Goal: Communication & Community: Answer question/provide support

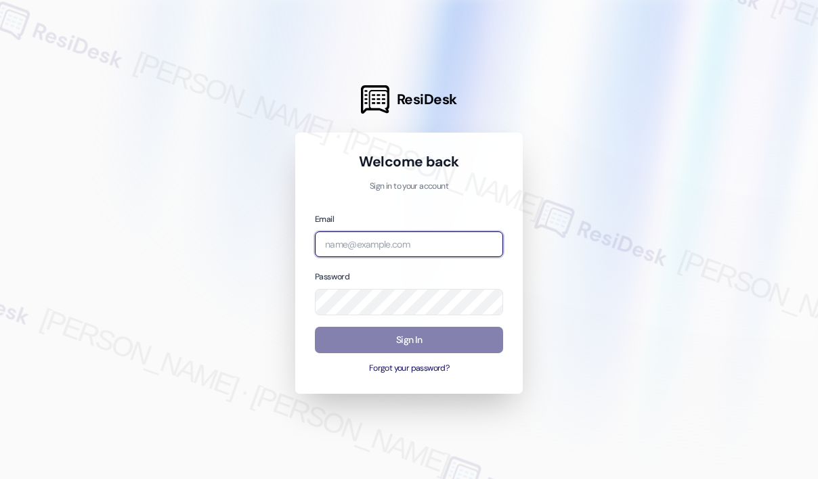
click at [399, 250] on input "email" at bounding box center [409, 245] width 188 height 26
click at [0, 479] on com-1password-button at bounding box center [0, 479] width 0 height 0
type input "automated-surveys-kane_realty-john-roy.roles@kane_realty.com"
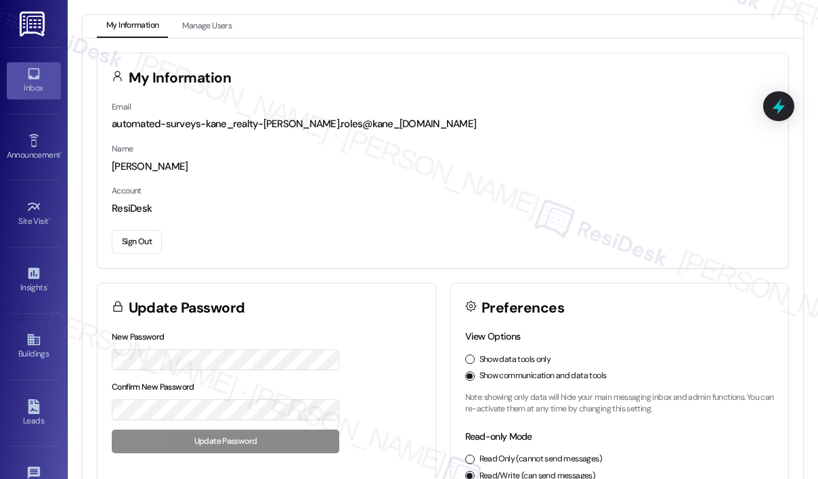
click at [24, 91] on div "Inbox" at bounding box center [34, 88] width 68 height 14
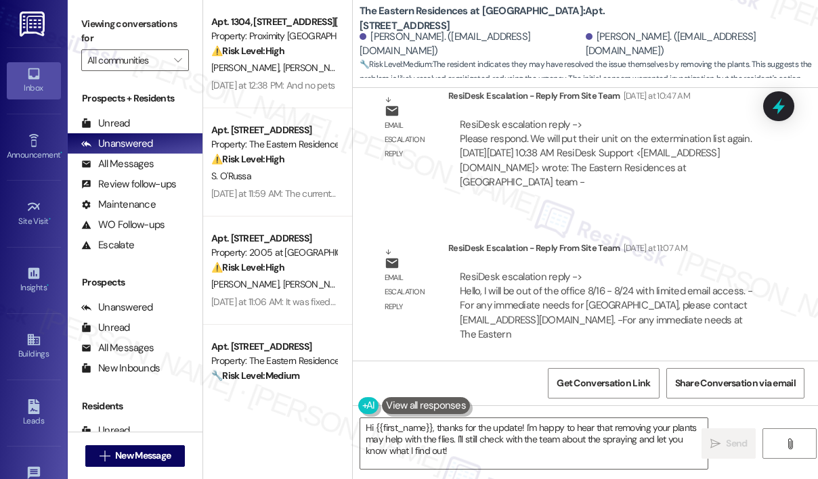
scroll to position [4489, 0]
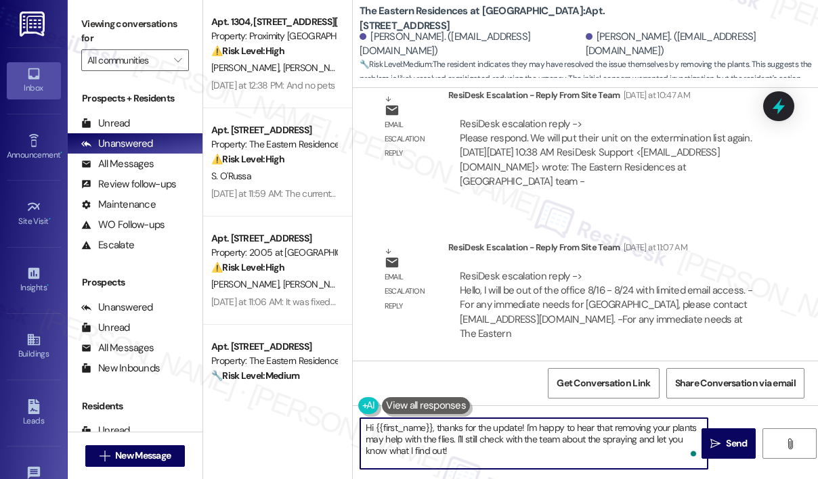
drag, startPoint x: 496, startPoint y: 458, endPoint x: 433, endPoint y: 429, distance: 68.5
click at [433, 429] on textarea "Hi {{first_name}}, thanks for the update! I'm happy to hear that removing your …" at bounding box center [533, 443] width 347 height 51
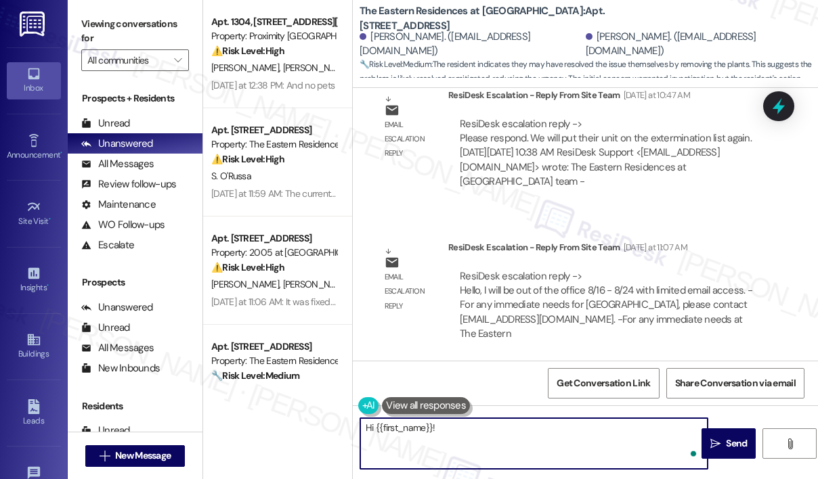
paste textarea "The site team wanted to let you know that your unit has been added back to the …"
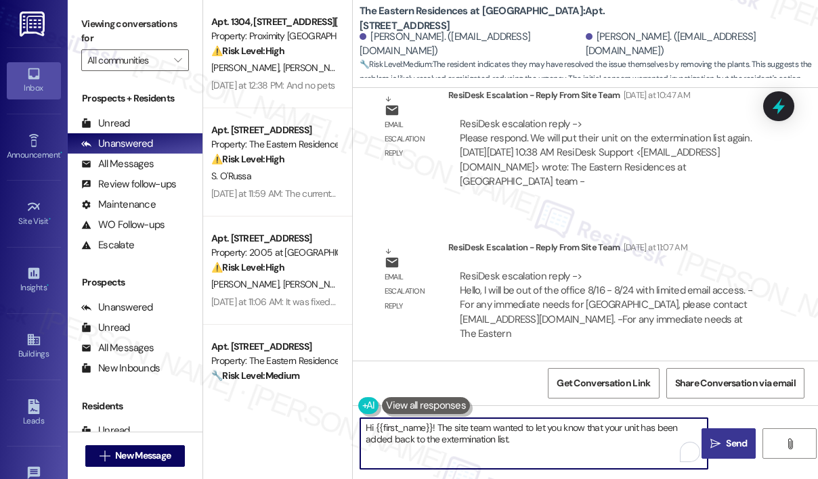
type textarea "Hi {{first_name}}! The site team wanted to let you know that your unit has been…"
click at [731, 439] on span "Send" at bounding box center [736, 444] width 21 height 14
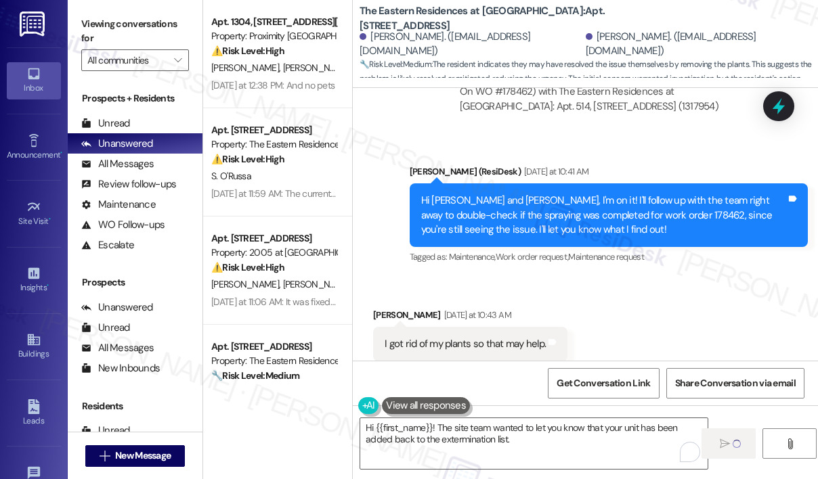
scroll to position [4082, 0]
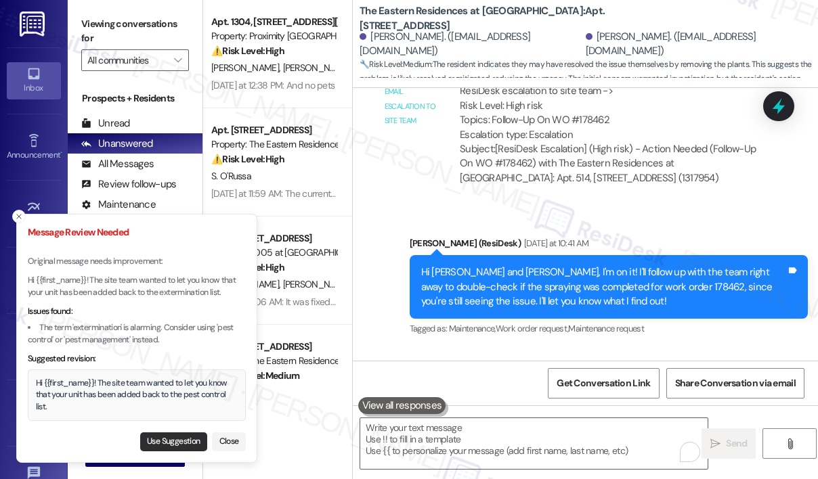
click at [186, 439] on button "Use Suggestion" at bounding box center [173, 442] width 67 height 19
type textarea "Hi {{first_name}}! The site team wanted to let you know that your unit has been…"
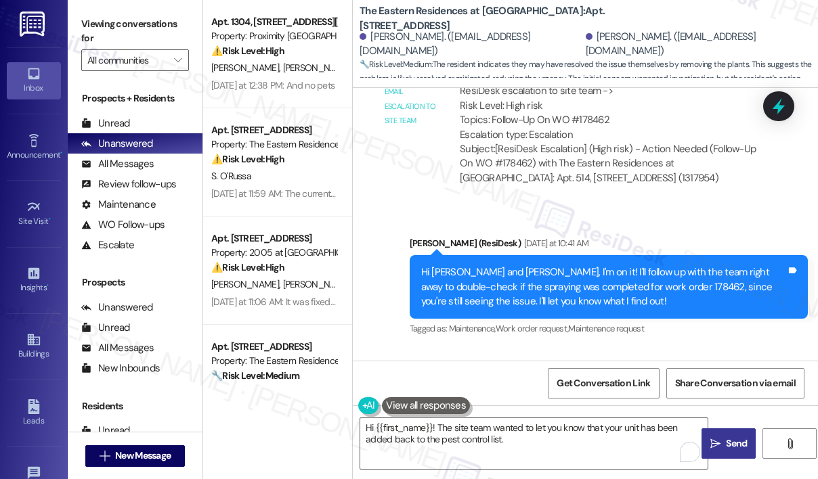
click at [715, 440] on icon "" at bounding box center [715, 444] width 10 height 11
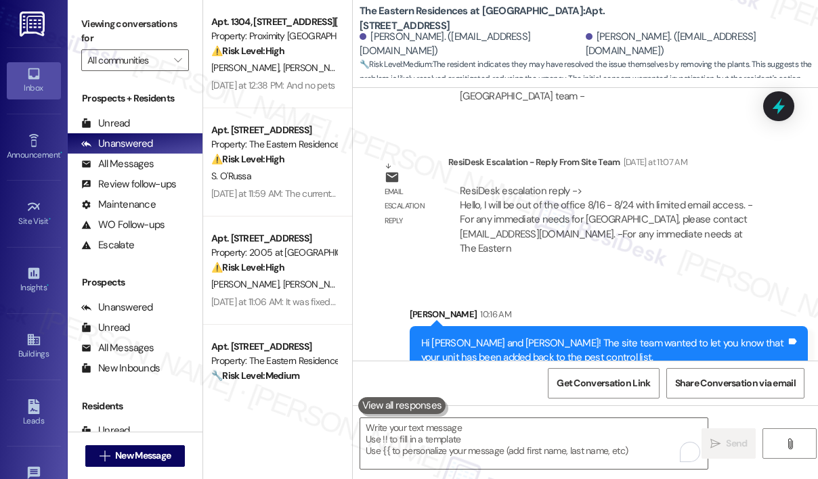
scroll to position [4598, 0]
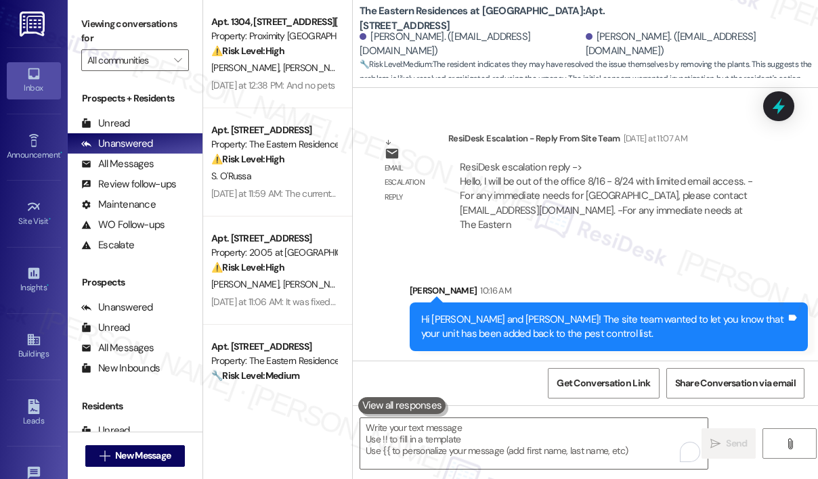
click at [567, 256] on div "Sent via SMS [PERSON_NAME] 10:16 AM Hi [PERSON_NAME] and [PERSON_NAME]! The sit…" at bounding box center [585, 307] width 465 height 109
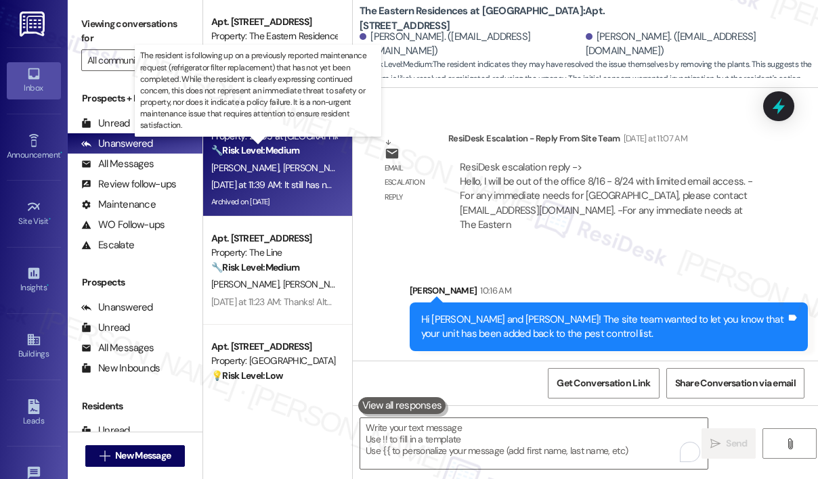
click at [256, 146] on strong "🔧 Risk Level: Medium" at bounding box center [255, 150] width 88 height 12
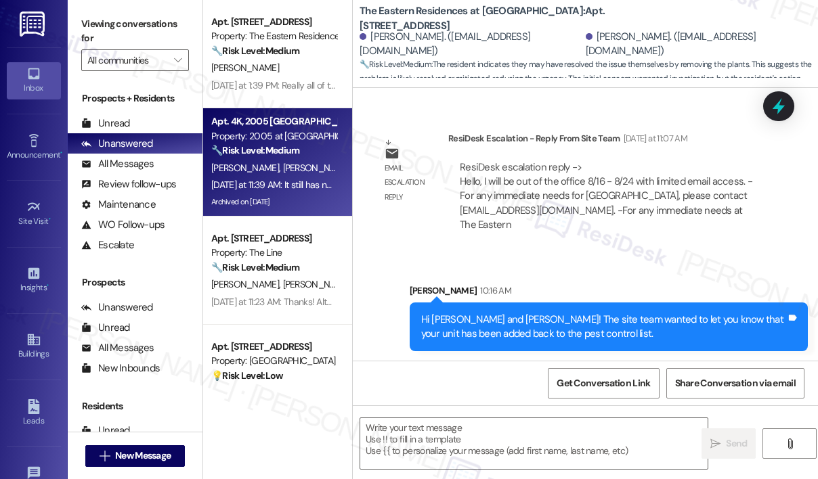
type textarea "Fetching suggested responses. Please feel free to read through the conversation…"
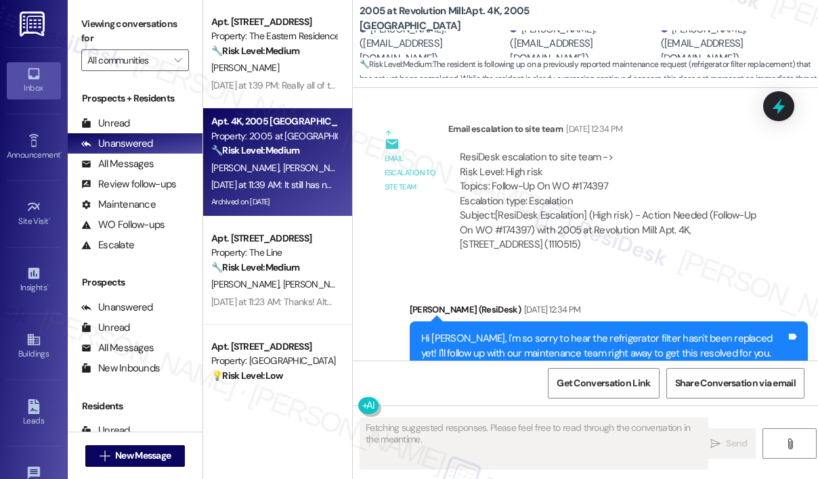
scroll to position [20345, 0]
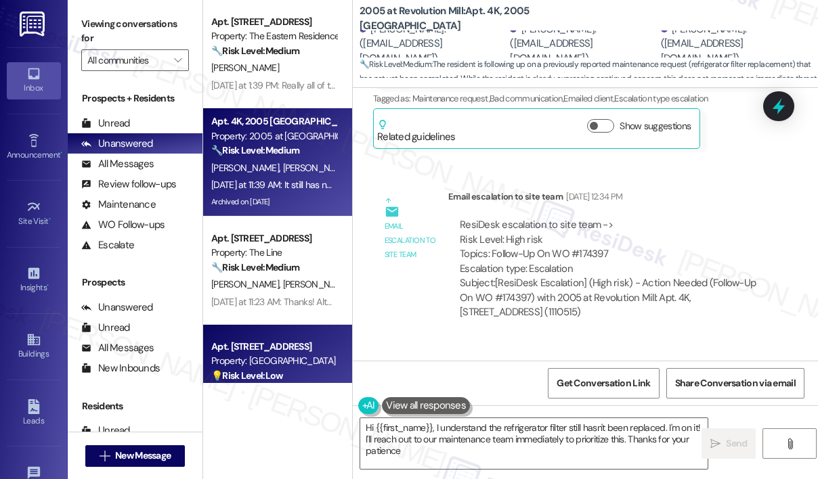
type textarea "Hi {{first_name}}, I understand the refrigerator filter still hasn't been repla…"
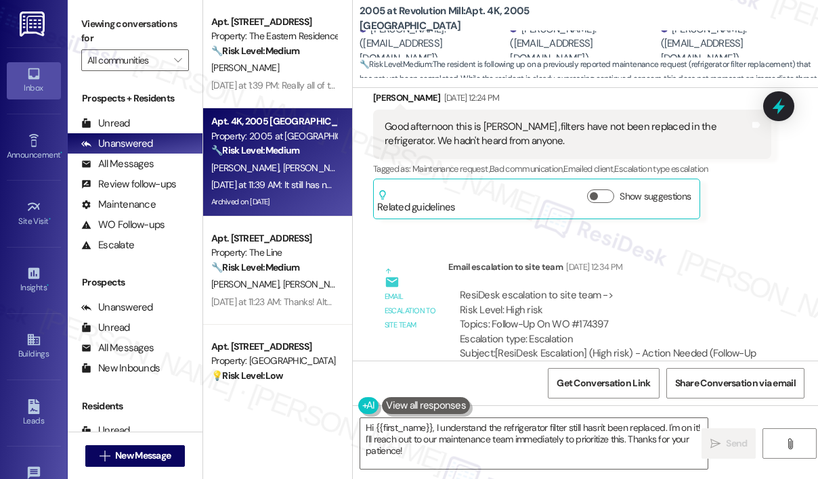
scroll to position [20210, 0]
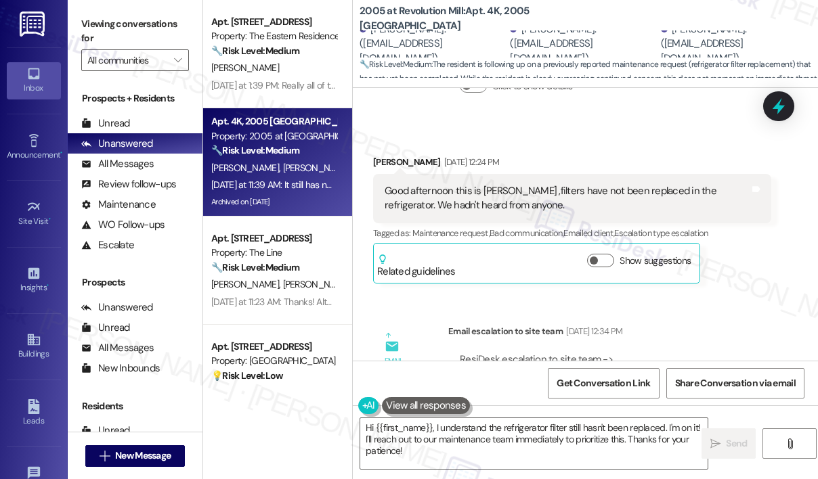
drag, startPoint x: 612, startPoint y: 257, endPoint x: 490, endPoint y: 261, distance: 121.9
click at [490, 353] on div "ResiDesk escalation to site team -> Risk Level: High risk Topics: Follow-Up On …" at bounding box center [610, 382] width 300 height 58
copy div "Follow-Up On WO #174397"
click at [710, 170] on div "Announcement, sent via SMS [PERSON_NAME] (ResiDesk) [DATE] 10:04 AM Hi [PERSON_…" at bounding box center [585, 224] width 465 height 273
click at [777, 102] on icon at bounding box center [778, 106] width 23 height 23
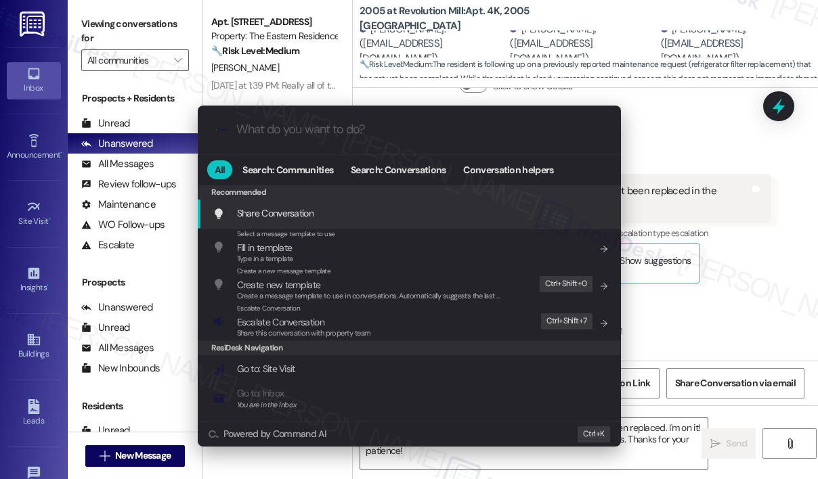
click at [350, 128] on input "What do you want to do?" at bounding box center [420, 130] width 368 height 14
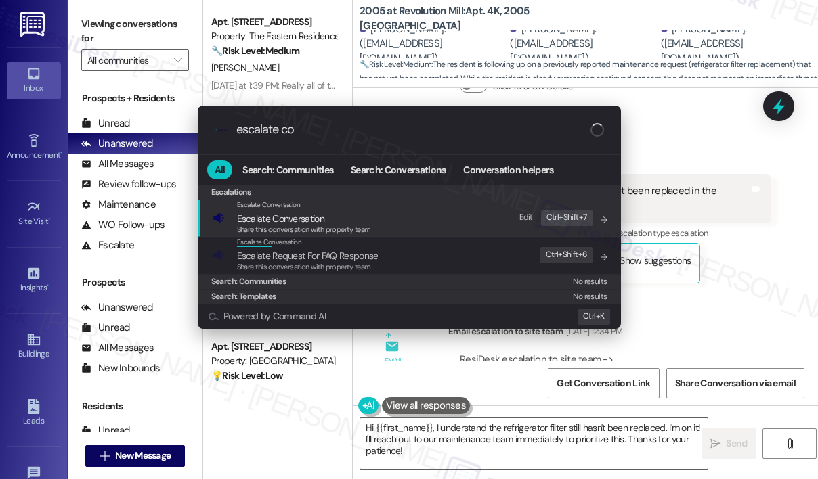
type input "escalate con"
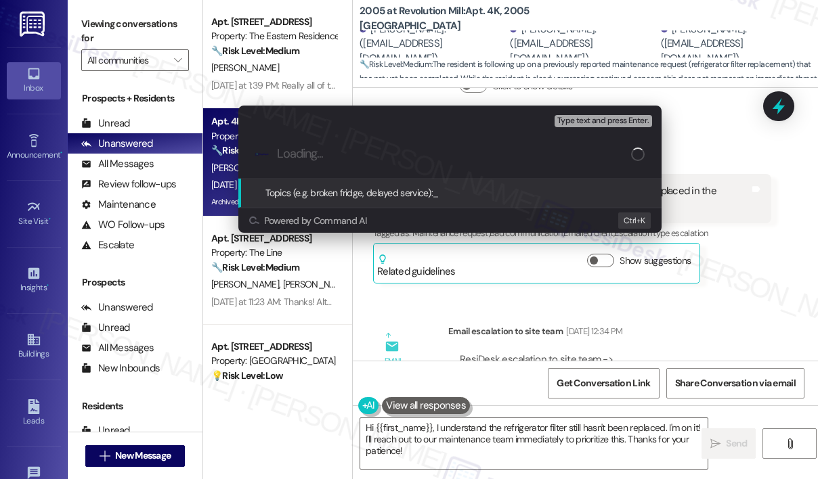
type input "Follow-Up On WO #174397"
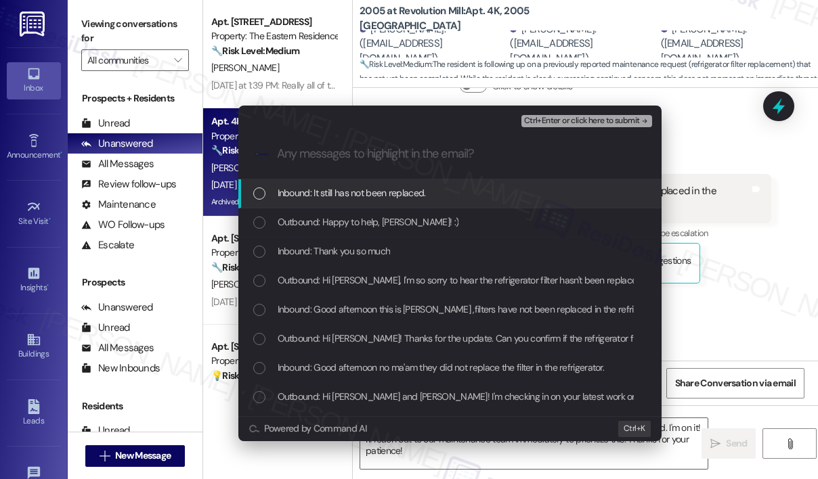
click at [355, 197] on span "Inbound: It still has not been replaced." at bounding box center [352, 193] width 148 height 15
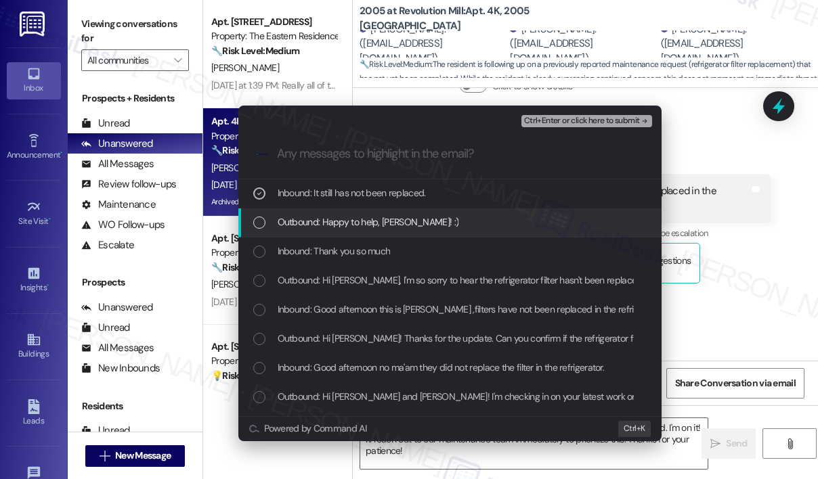
click at [354, 215] on span "Outbound: Happy to help, [PERSON_NAME]! :)" at bounding box center [368, 222] width 181 height 15
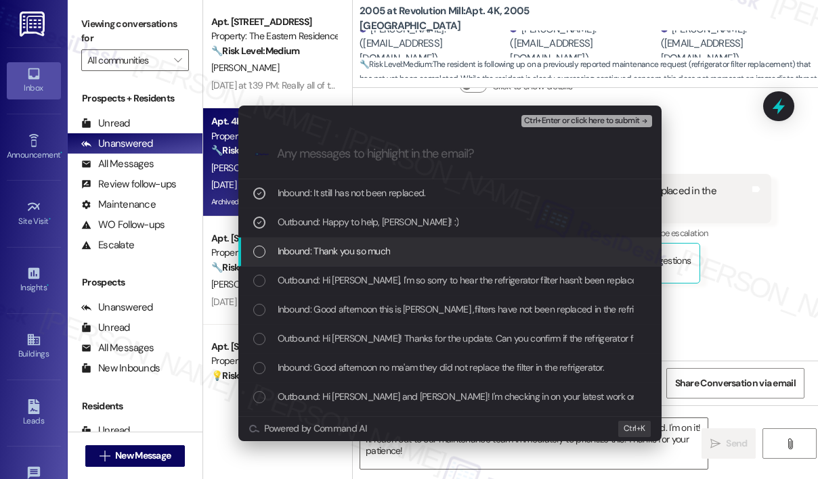
click at [360, 251] on span "Inbound: Thank you so much" at bounding box center [334, 251] width 113 height 15
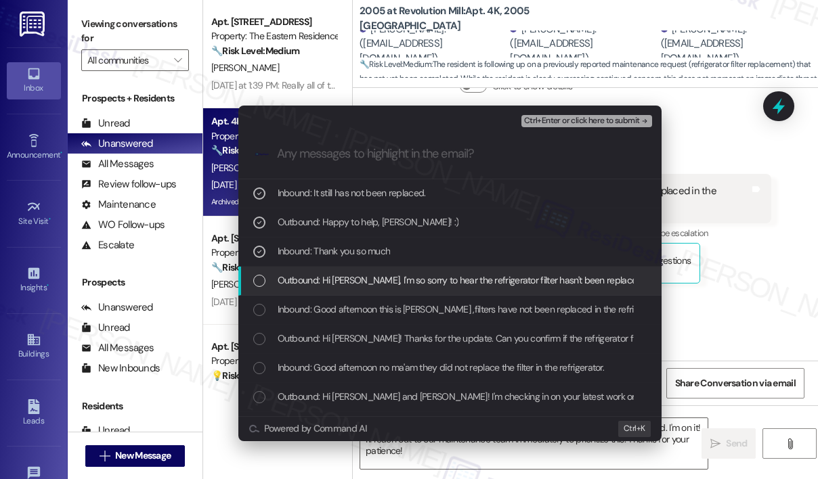
click at [368, 272] on div "Outbound: Hi [PERSON_NAME], I'm so sorry to hear the refrigerator filter hasn't…" at bounding box center [449, 281] width 423 height 29
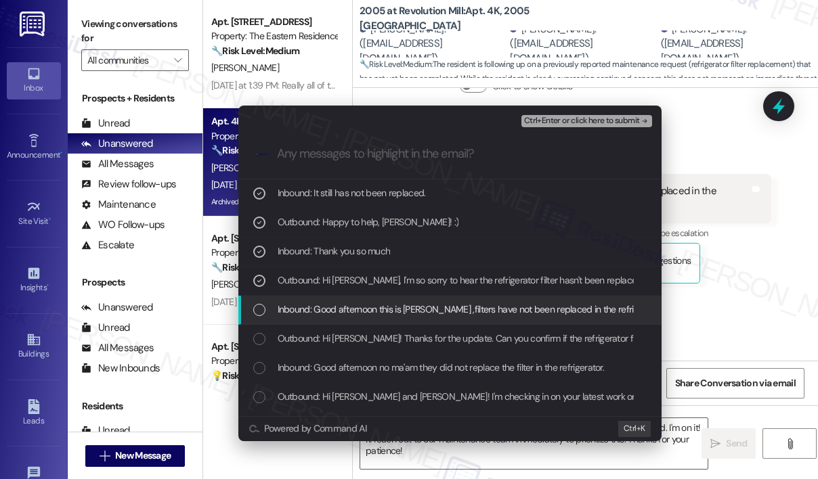
click at [367, 305] on span "Inbound: Good afternoon this is [PERSON_NAME] ,filters have not been replaced i…" at bounding box center [531, 309] width 506 height 15
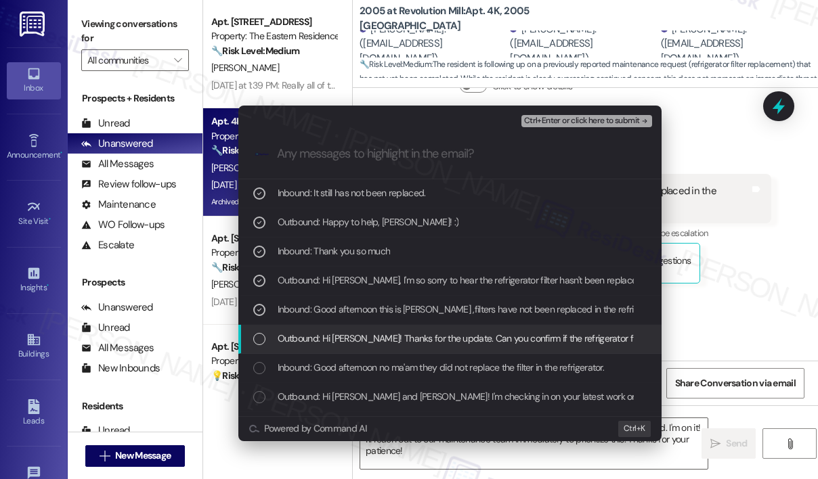
click at [380, 332] on span "Outbound: Hi [PERSON_NAME]! Thanks for the update. Can you confirm if the refri…" at bounding box center [664, 338] width 773 height 15
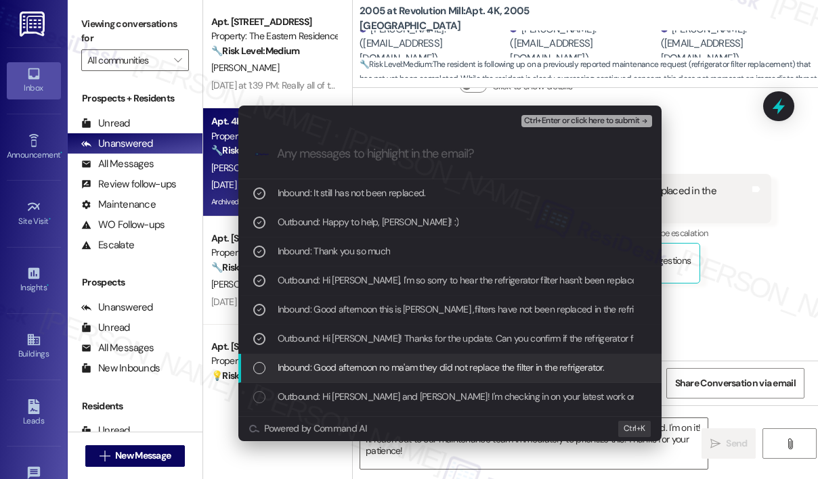
click at [374, 371] on span "Inbound: Good afternoon no ma'am they did not replace the filter in the refrige…" at bounding box center [441, 367] width 327 height 15
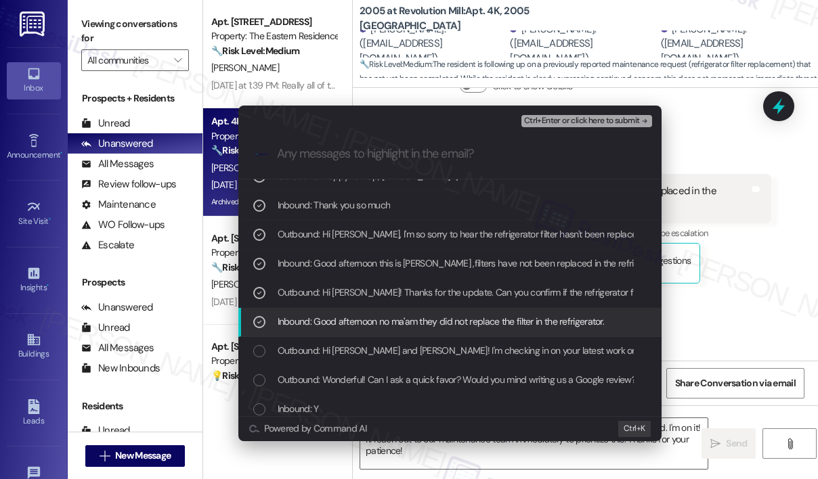
scroll to position [68, 0]
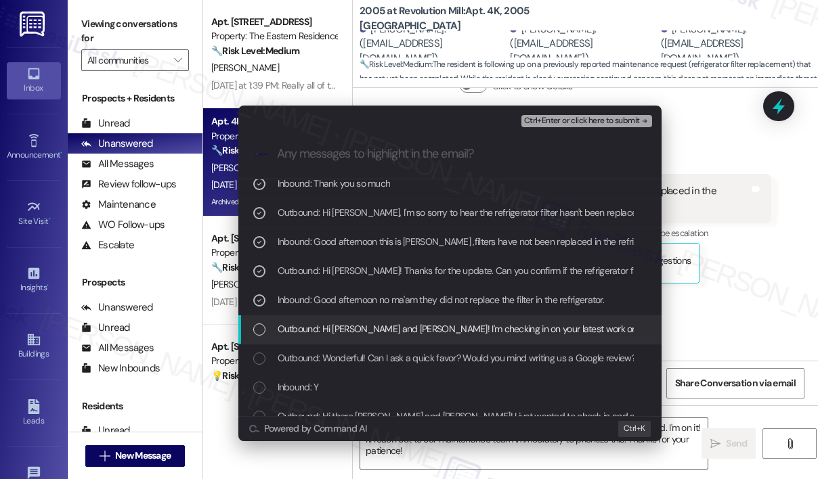
click at [391, 332] on span "Outbound: Hi [PERSON_NAME] and [PERSON_NAME]! I'm checking in on your latest wo…" at bounding box center [705, 329] width 854 height 15
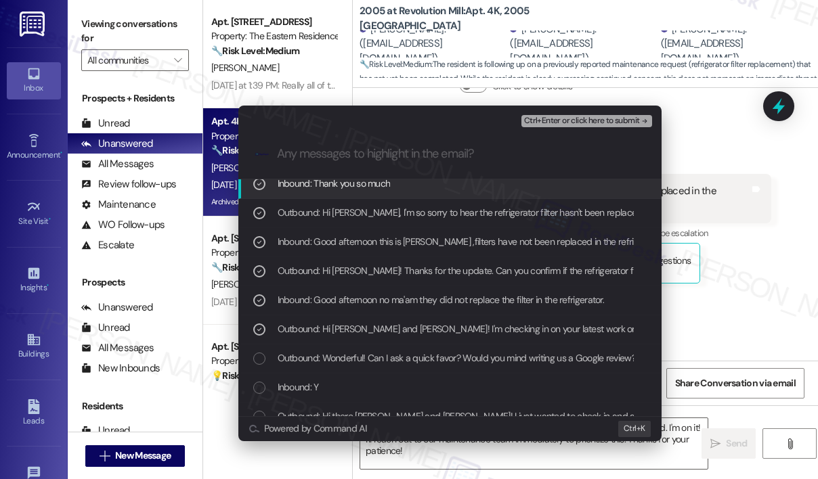
click at [544, 118] on span "Ctrl+Enter or click here to submit" at bounding box center [582, 120] width 116 height 9
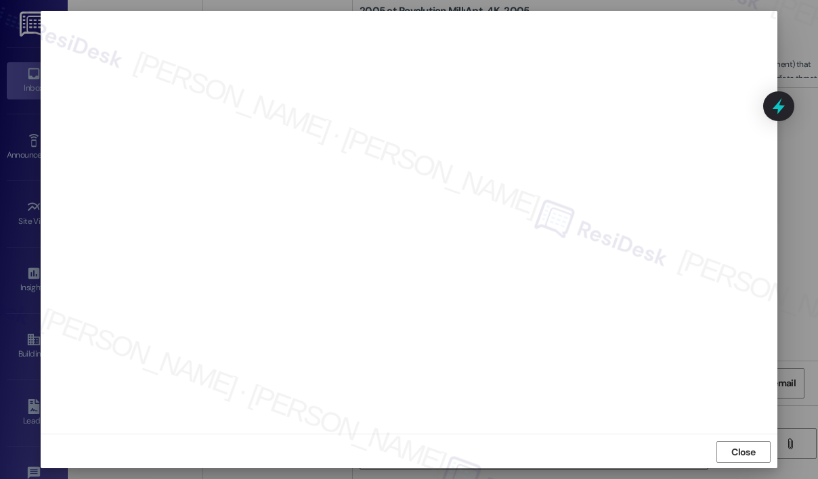
scroll to position [9, 0]
click at [743, 452] on span "Close" at bounding box center [743, 451] width 24 height 14
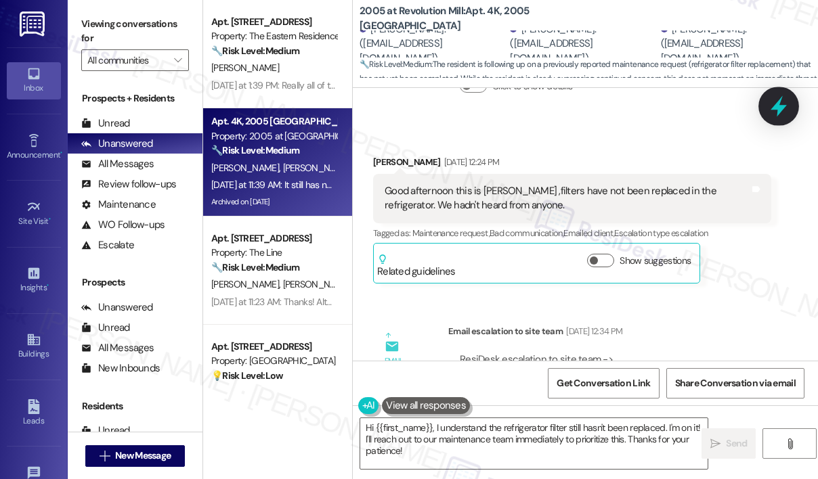
click at [777, 108] on icon at bounding box center [778, 106] width 16 height 21
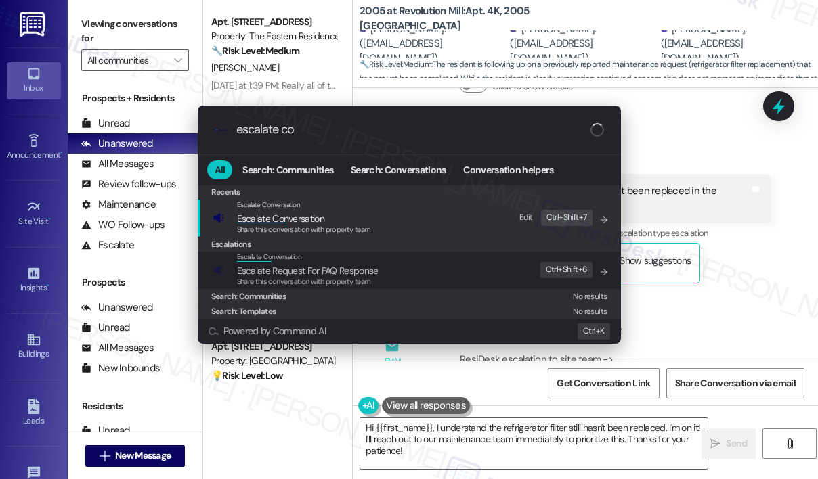
type input "escalate con"
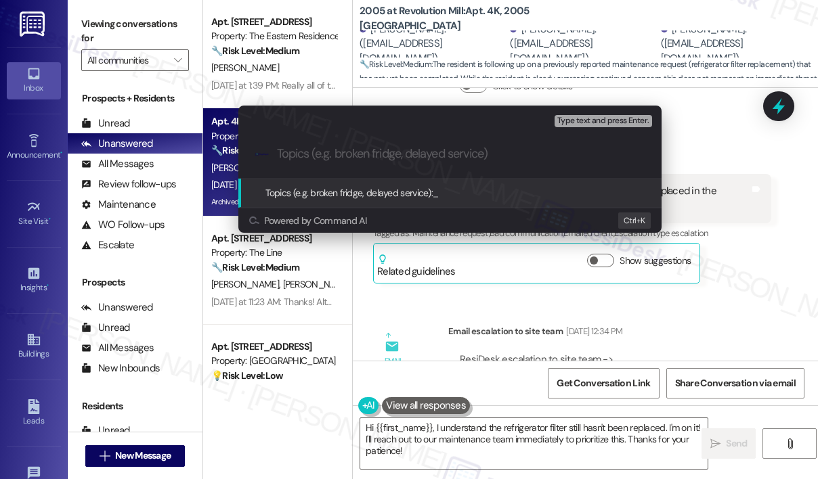
paste input "Follow-Up On WO #174397"
type input "Follow-Up On WO #174397"
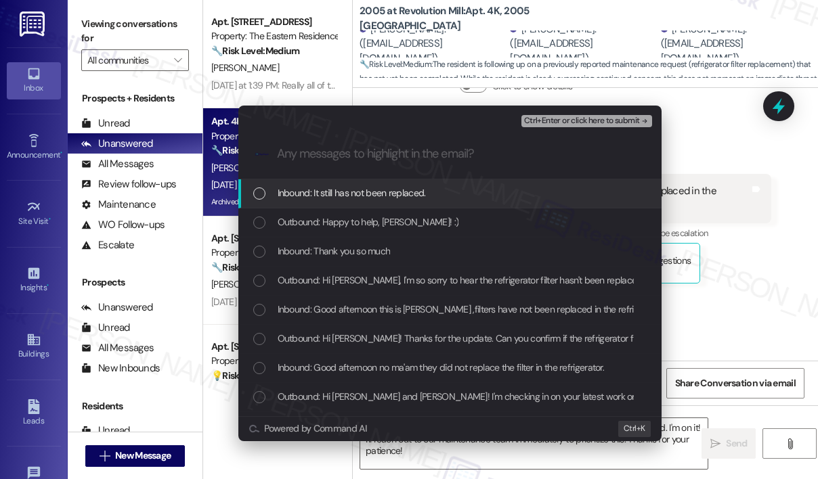
click at [339, 189] on span "Inbound: It still has not been replaced." at bounding box center [352, 193] width 148 height 15
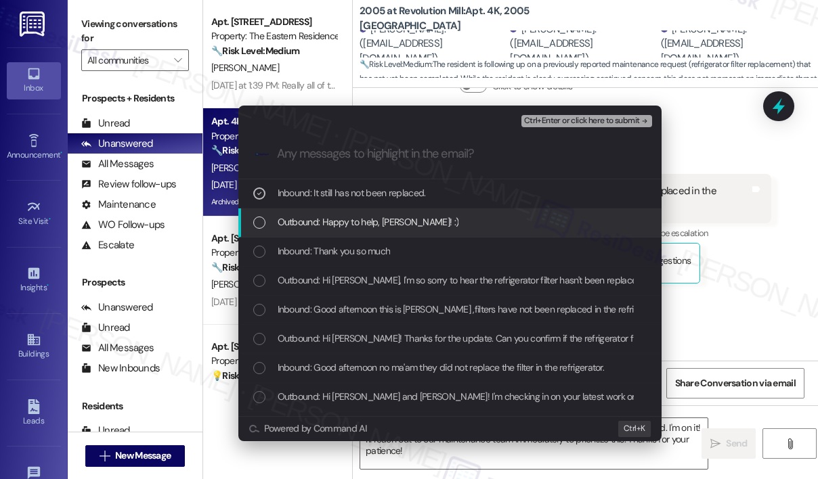
click at [342, 219] on span "Outbound: Happy to help, [PERSON_NAME]! :)" at bounding box center [368, 222] width 181 height 15
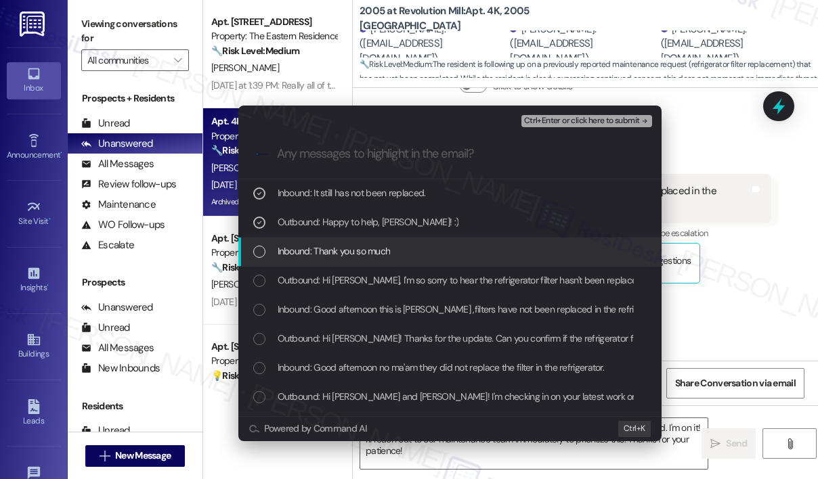
click at [345, 253] on span "Inbound: Thank you so much" at bounding box center [334, 251] width 113 height 15
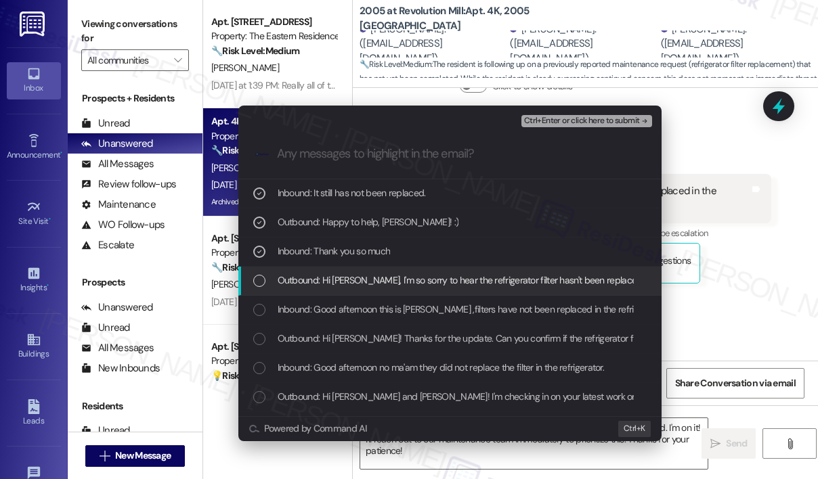
click at [348, 271] on div "Outbound: Hi [PERSON_NAME], I'm so sorry to hear the refrigerator filter hasn't…" at bounding box center [449, 281] width 423 height 29
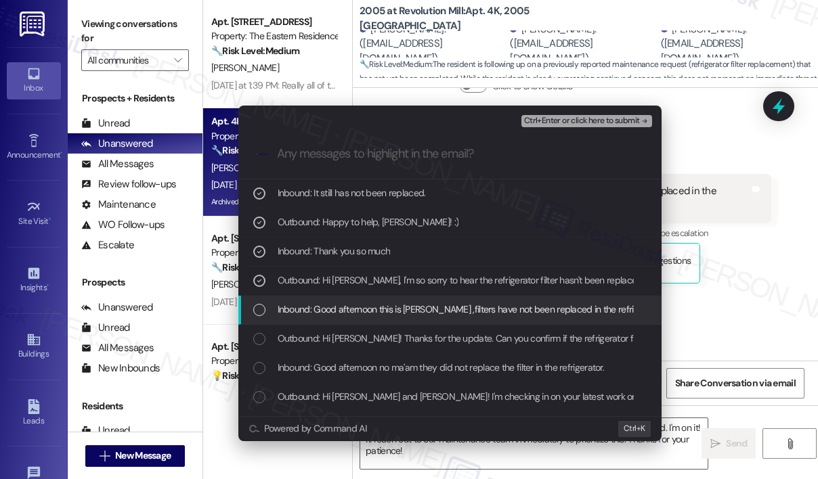
click at [359, 305] on span "Inbound: Good afternoon this is [PERSON_NAME] ,filters have not been replaced i…" at bounding box center [531, 309] width 506 height 15
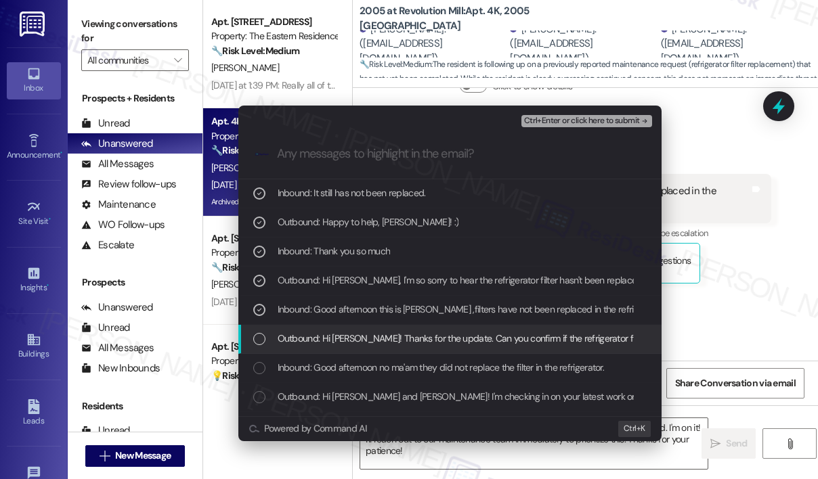
click at [366, 332] on span "Outbound: Hi [PERSON_NAME]! Thanks for the update. Can you confirm if the refri…" at bounding box center [664, 338] width 773 height 15
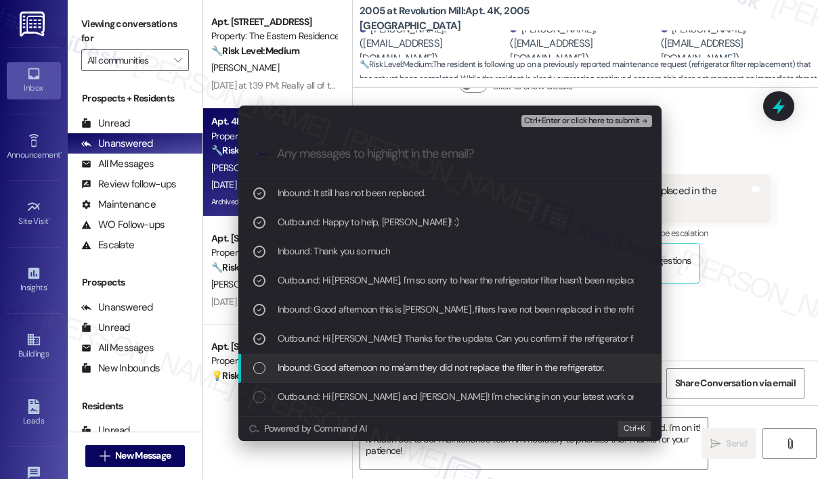
click at [483, 360] on span "Inbound: Good afternoon no ma'am they did not replace the filter in the refrige…" at bounding box center [441, 367] width 327 height 15
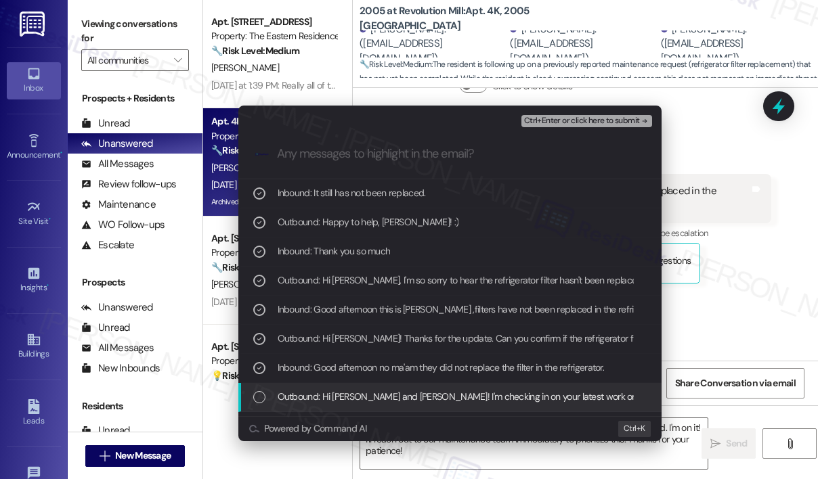
click at [480, 393] on span "Outbound: Hi [PERSON_NAME] and [PERSON_NAME]! I'm checking in on your latest wo…" at bounding box center [705, 396] width 854 height 15
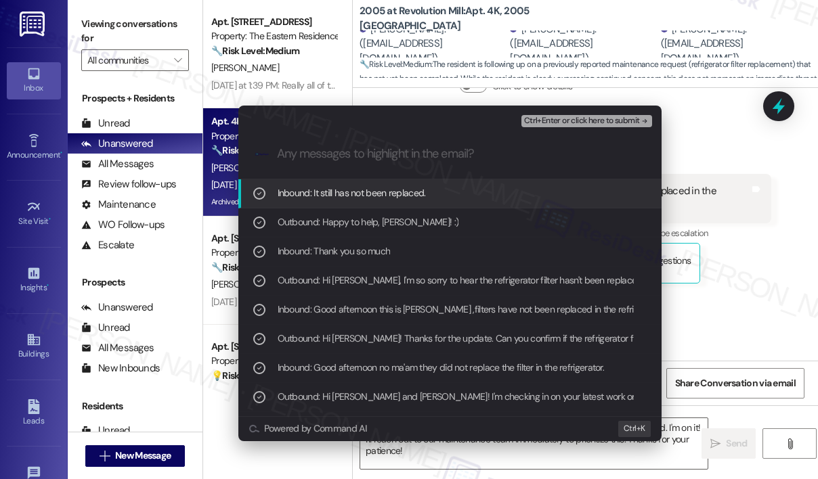
click at [557, 121] on span "Ctrl+Enter or click here to submit" at bounding box center [582, 120] width 116 height 9
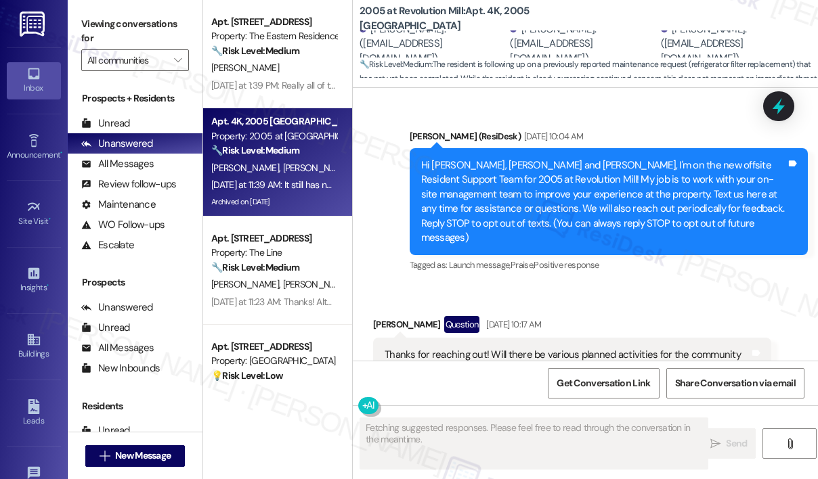
scroll to position [20682, 0]
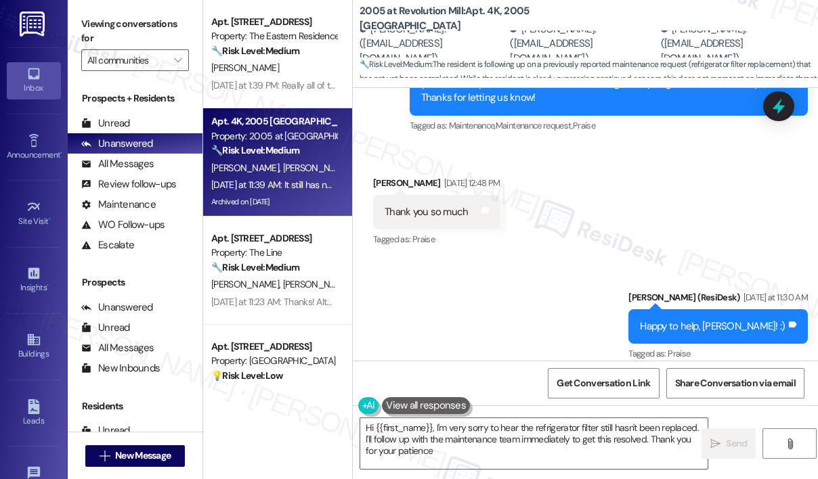
type textarea "Hi {{first_name}}, I'm very sorry to hear the refrigerator filter still hasn't …"
click at [722, 374] on div "Received via SMS [PERSON_NAME] [DATE] at 11:39 AM It still has not been replace…" at bounding box center [585, 431] width 465 height 114
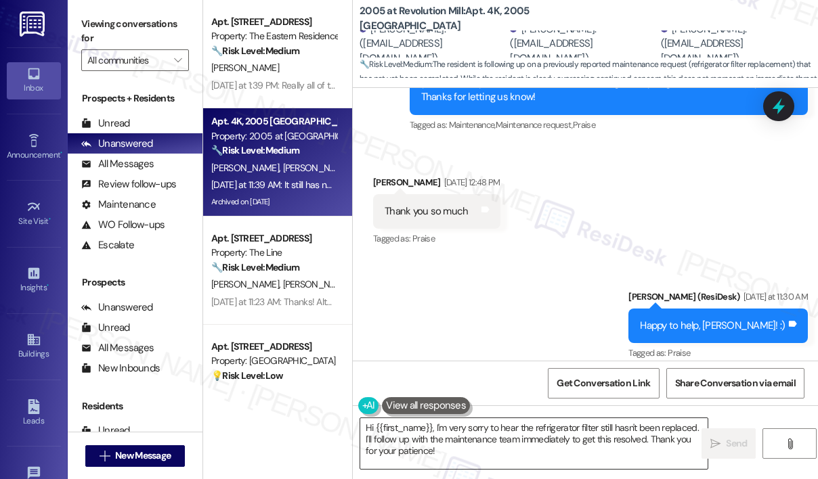
click at [557, 441] on textarea "Hi {{first_name}}, I'm very sorry to hear the refrigerator filter still hasn't …" at bounding box center [533, 443] width 347 height 51
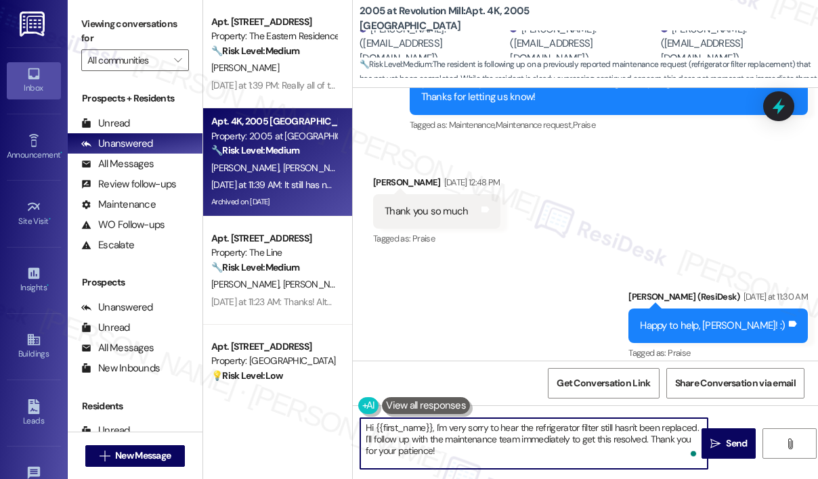
click at [557, 441] on textarea "Hi {{first_name}}, I'm very sorry to hear the refrigerator filter still hasn't …" at bounding box center [533, 443] width 347 height 51
click at [733, 437] on span "Send" at bounding box center [736, 444] width 21 height 14
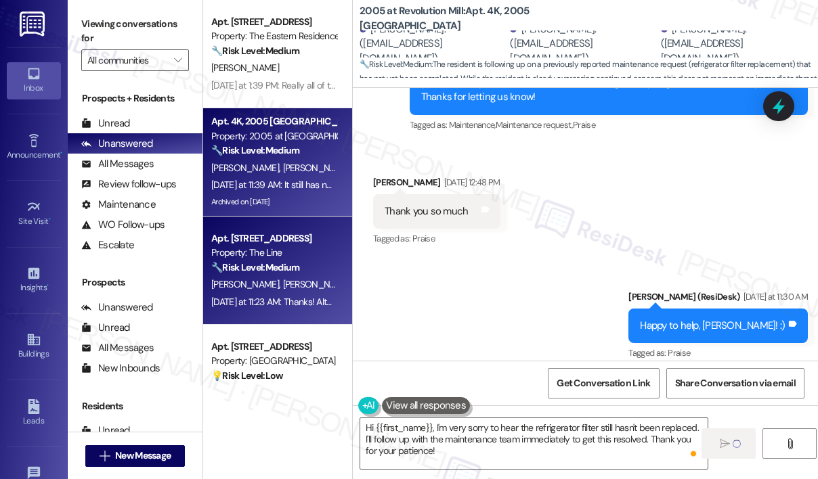
click at [325, 287] on div "[PERSON_NAME] [PERSON_NAME]" at bounding box center [274, 284] width 128 height 17
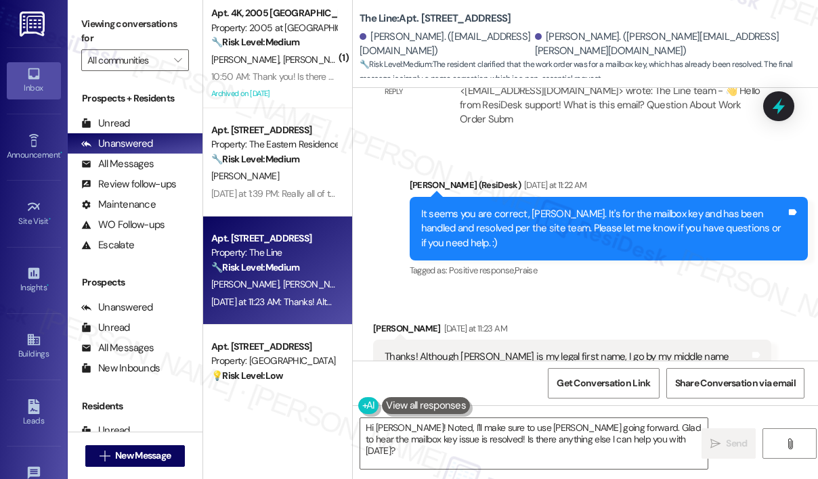
scroll to position [1319, 0]
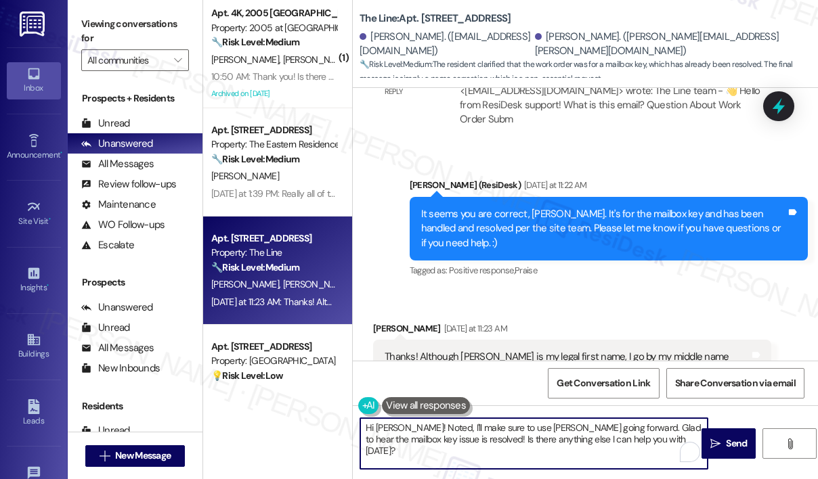
click at [561, 438] on textarea "Hi [PERSON_NAME]! Noted, I'll make sure to use [PERSON_NAME] going forward. Gla…" at bounding box center [533, 443] width 347 height 51
drag, startPoint x: 592, startPoint y: 425, endPoint x: 682, endPoint y: 500, distance: 116.9
click at [682, 479] on html "Inbox Go to Inbox Announcement • Send A Text Announcement Site Visit • Go to Si…" at bounding box center [409, 239] width 818 height 479
type textarea "Hi [PERSON_NAME]! Noted, I'll make sure to use [PERSON_NAME] going forward."
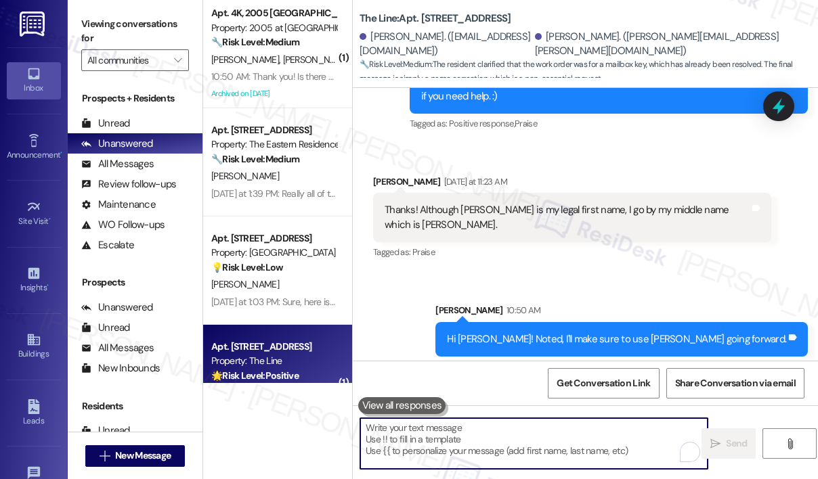
scroll to position [1508, 0]
